Goal: Download file/media

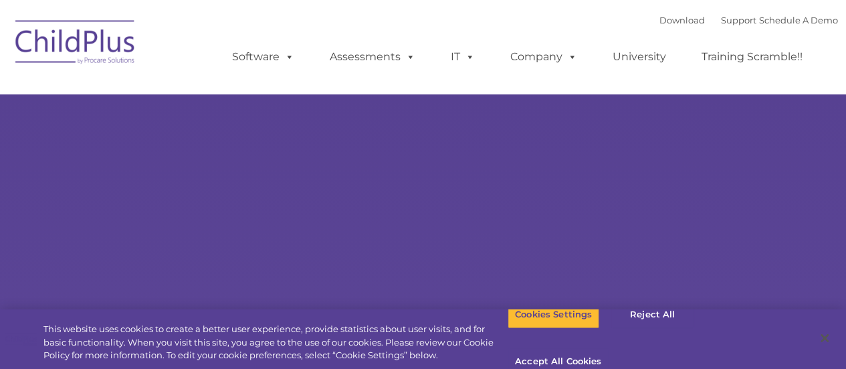
select select "MEDIUM"
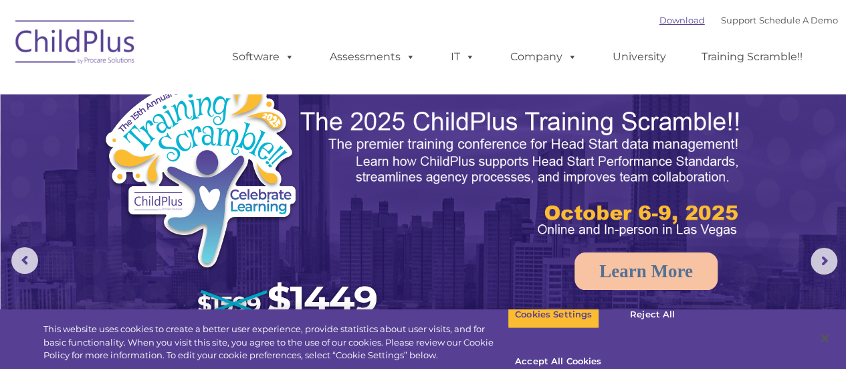
click at [665, 17] on link "Download" at bounding box center [683, 20] width 46 height 11
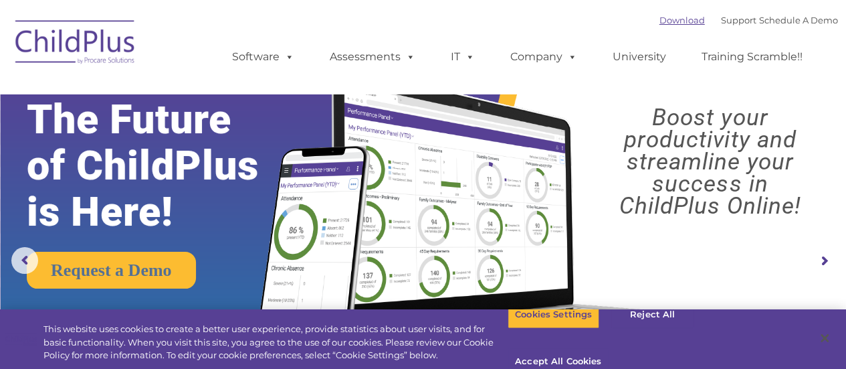
click at [660, 19] on link "Download" at bounding box center [683, 20] width 46 height 11
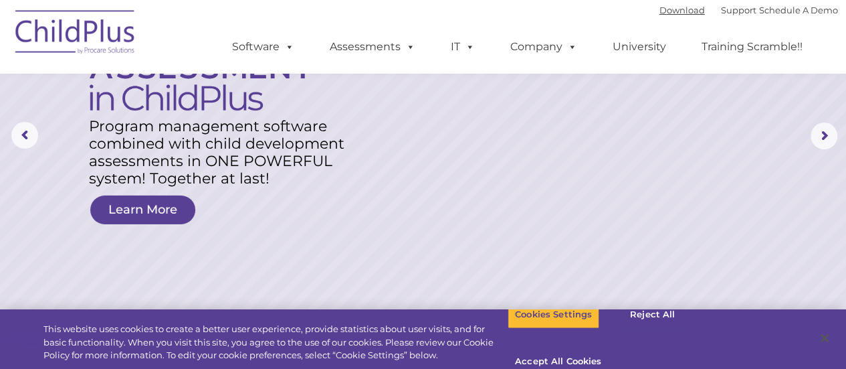
scroll to position [128, 0]
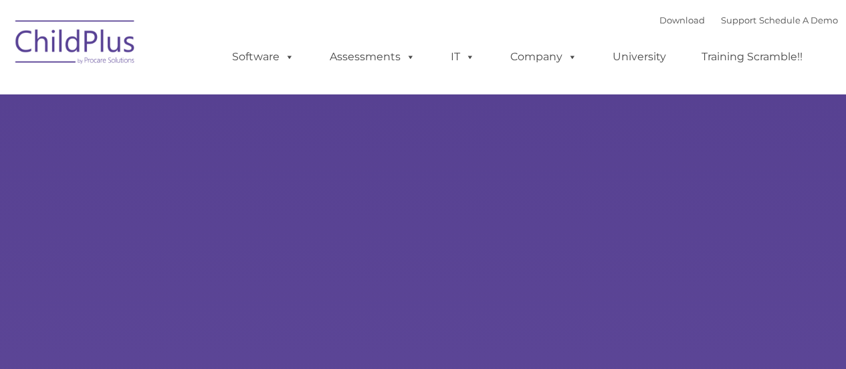
select select "MEDIUM"
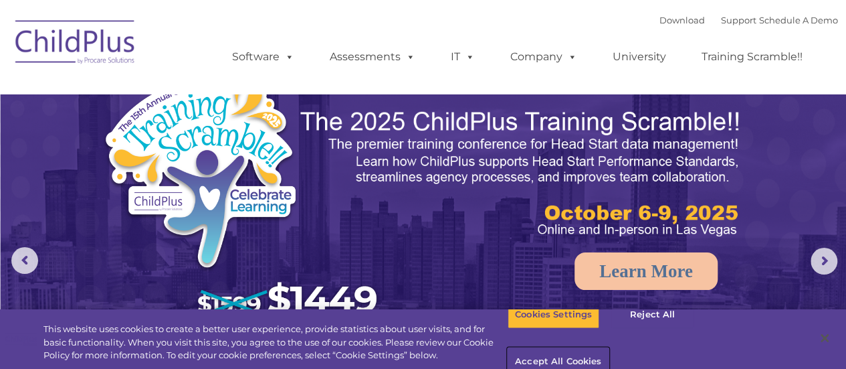
click at [609, 348] on button "Accept All Cookies" at bounding box center [558, 362] width 101 height 28
